Goal: Find specific page/section: Find specific page/section

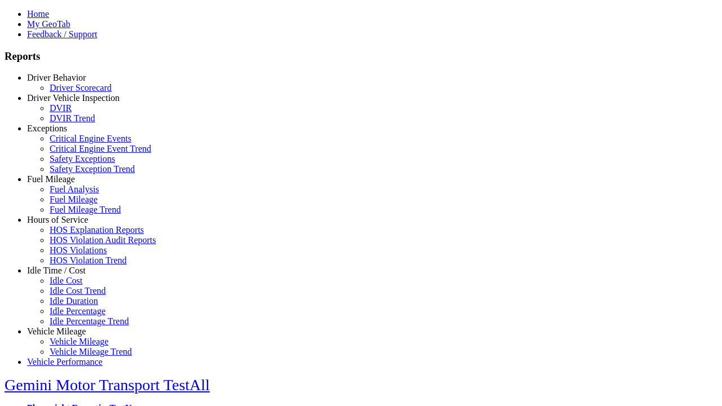
click at [65, 275] on link "Idle Time / Cost" at bounding box center [56, 271] width 59 height 10
click at [73, 306] on link "Idle Percentage" at bounding box center [78, 311] width 56 height 10
type input "*********"
